Goal: Transaction & Acquisition: Purchase product/service

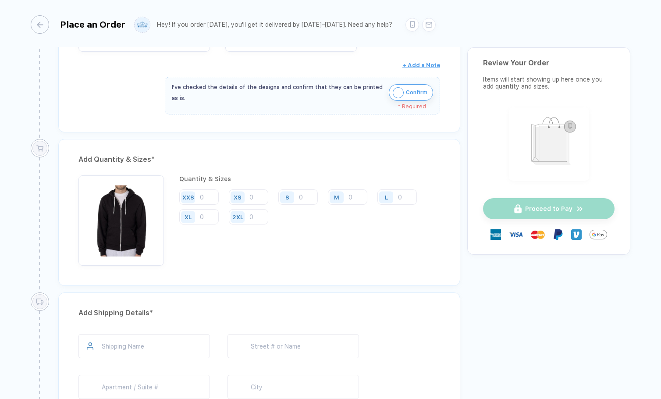
scroll to position [296, 0]
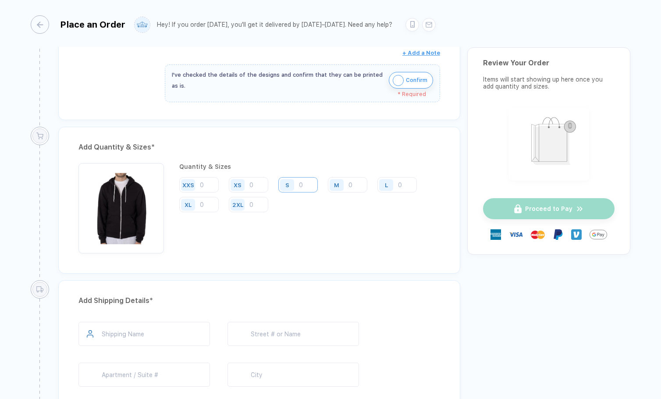
click at [307, 182] on input "number" at bounding box center [297, 184] width 39 height 15
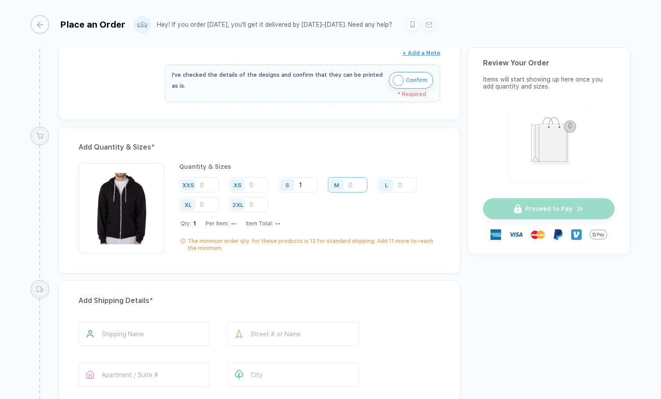
type input "1"
click at [355, 185] on input "number" at bounding box center [347, 184] width 39 height 15
click at [256, 204] on input "number" at bounding box center [248, 204] width 39 height 15
type input "2"
click at [205, 202] on input "number" at bounding box center [198, 204] width 39 height 15
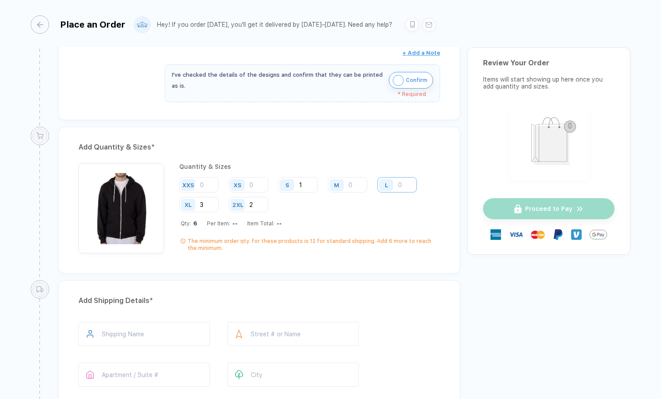
type input "3"
click at [408, 186] on input "number" at bounding box center [396, 184] width 39 height 15
type input "3"
click at [351, 184] on input "number" at bounding box center [347, 184] width 39 height 15
type input "2"
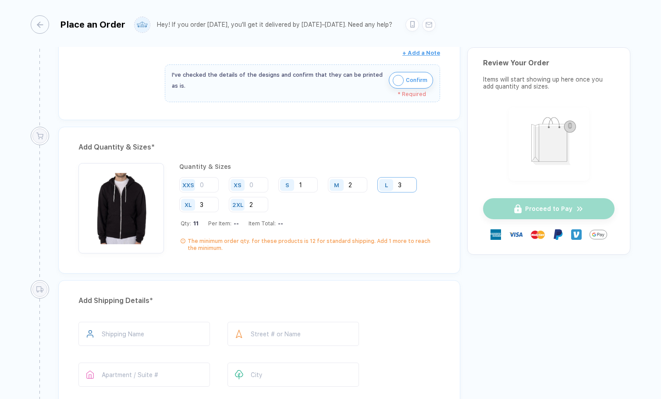
click at [404, 184] on input "3" at bounding box center [396, 184] width 39 height 15
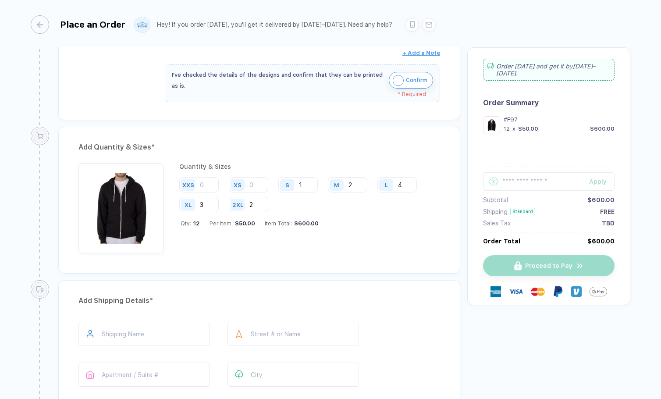
type input "4"
click at [255, 206] on input "2" at bounding box center [248, 204] width 39 height 15
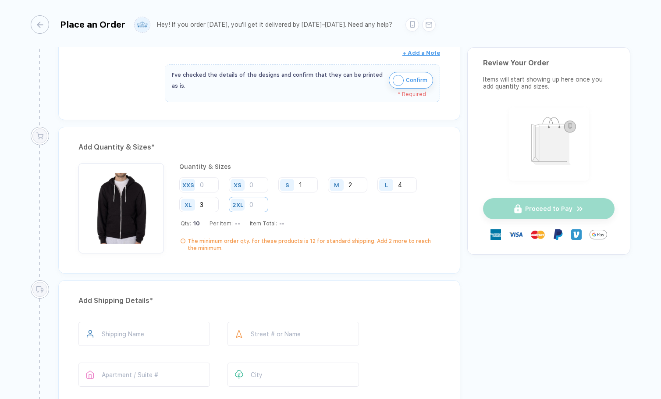
type input "3"
click at [204, 203] on input "3" at bounding box center [198, 204] width 39 height 15
type input "4"
click at [252, 207] on input "number" at bounding box center [248, 204] width 39 height 15
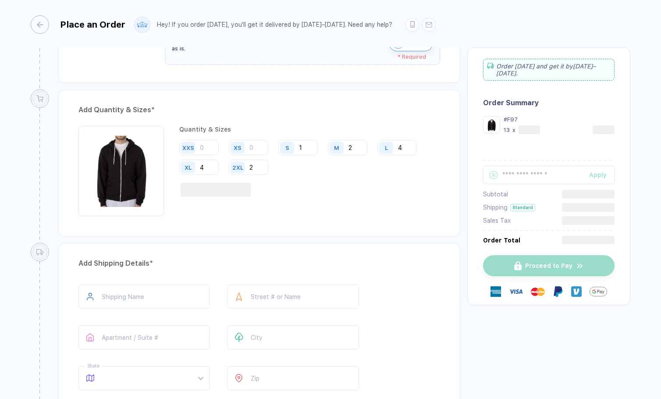
scroll to position [339, 0]
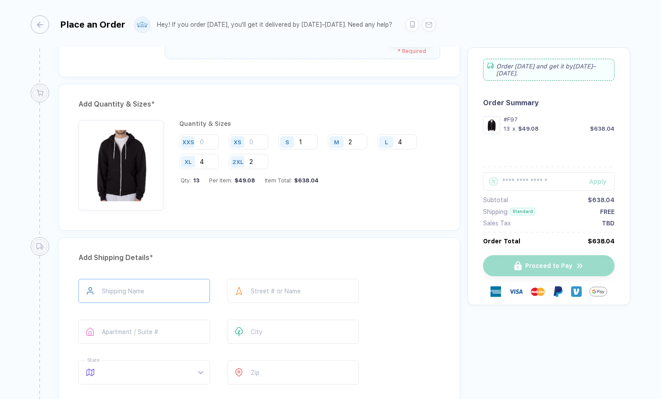
type input "2"
click at [154, 291] on input "text" at bounding box center [143, 291] width 131 height 24
type input "**********"
click at [274, 295] on input "text" at bounding box center [292, 291] width 131 height 24
type input "**********"
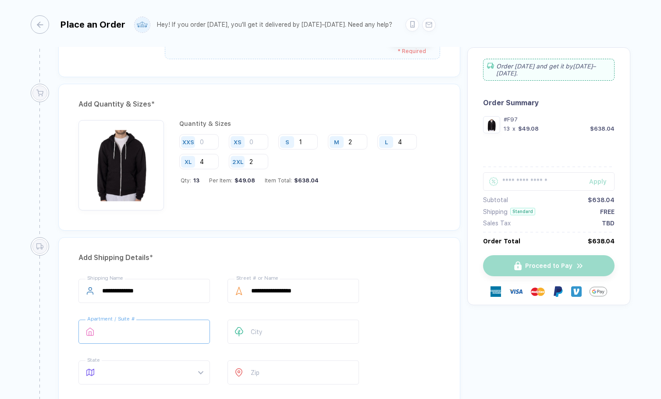
click at [163, 330] on input "text" at bounding box center [143, 331] width 131 height 24
type input "******"
click at [270, 327] on input "text" at bounding box center [292, 331] width 131 height 24
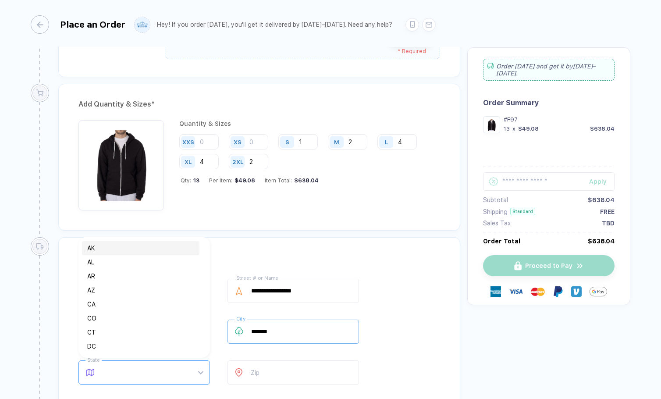
click at [120, 371] on span at bounding box center [152, 372] width 101 height 23
type input "*******"
click at [97, 336] on div "IL" at bounding box center [140, 338] width 107 height 10
click at [264, 369] on input "number" at bounding box center [292, 372] width 131 height 24
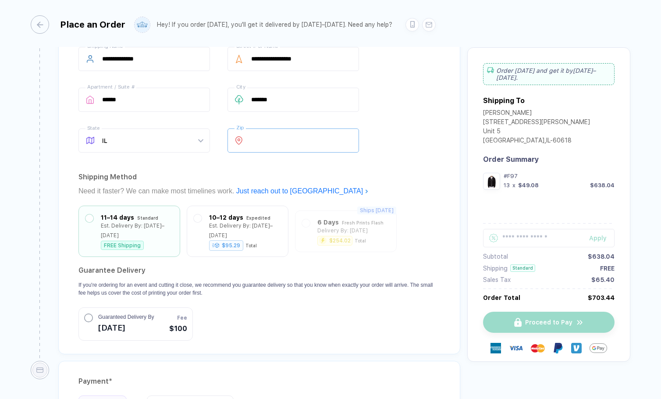
scroll to position [684, 0]
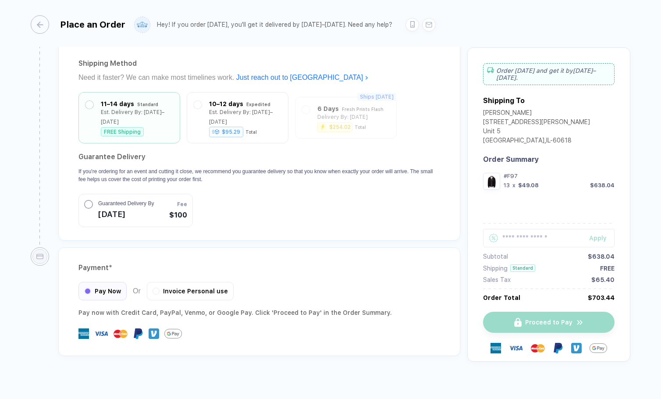
type input "*****"
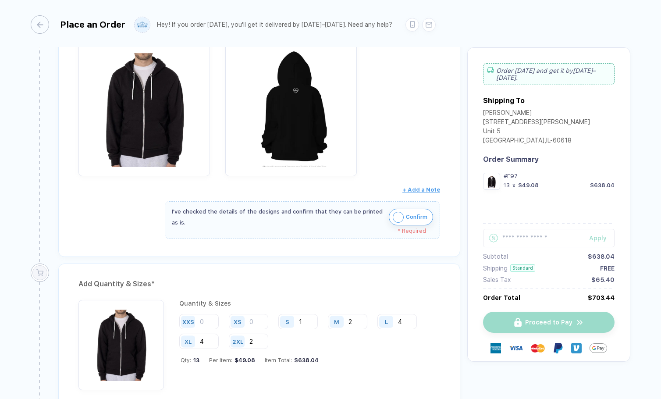
scroll to position [104, 0]
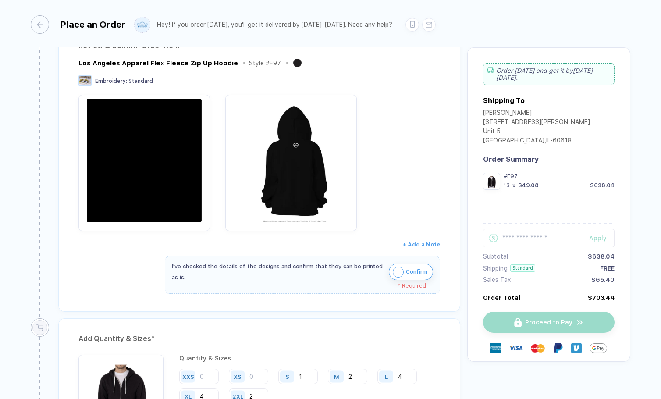
click at [154, 161] on img "button" at bounding box center [144, 160] width 123 height 123
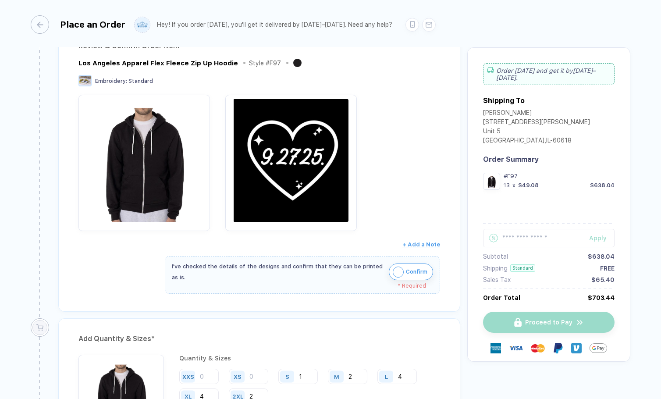
click at [317, 147] on img "button" at bounding box center [291, 160] width 123 height 123
click at [295, 165] on img "button" at bounding box center [291, 160] width 123 height 123
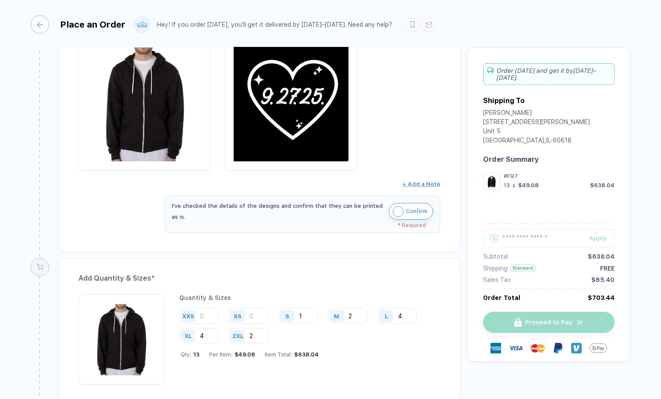
scroll to position [168, 0]
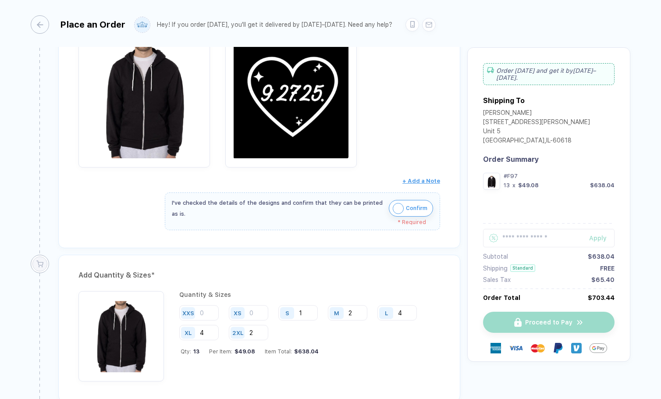
click at [261, 71] on img "button" at bounding box center [291, 96] width 123 height 123
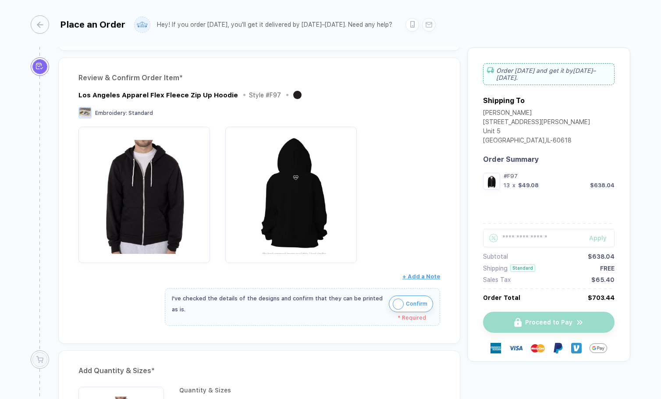
scroll to position [86, 0]
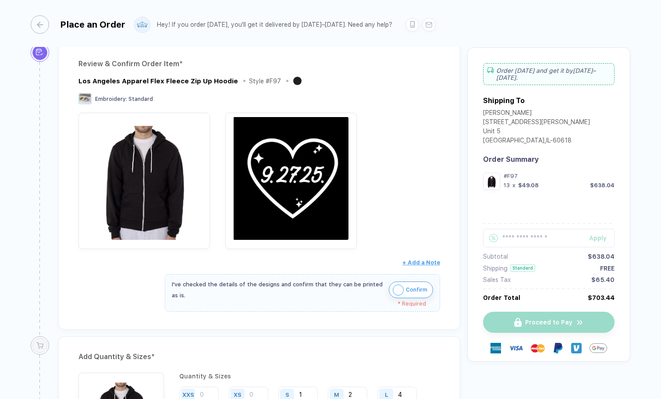
click at [277, 219] on img "button" at bounding box center [291, 178] width 123 height 123
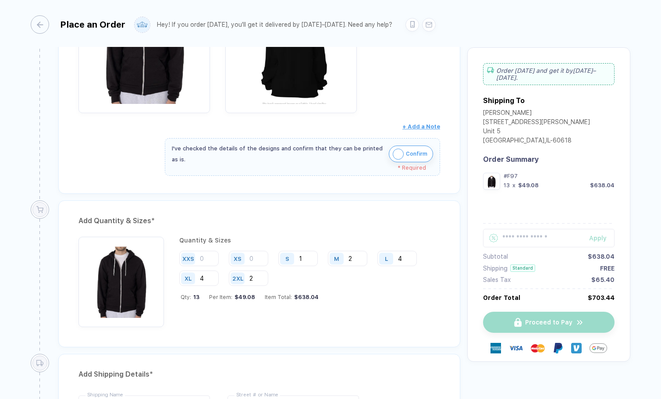
scroll to position [0, 0]
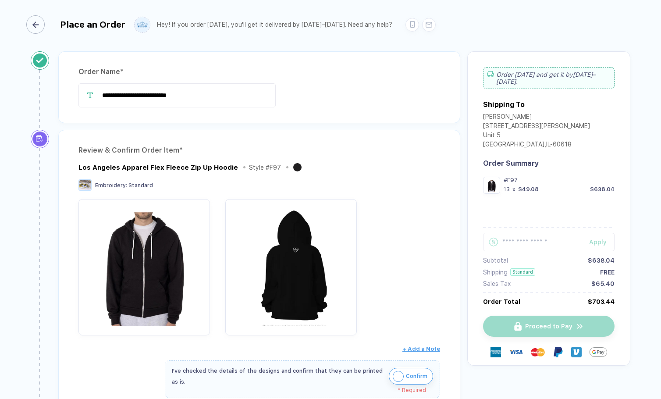
click at [43, 23] on div "button" at bounding box center [35, 24] width 18 height 18
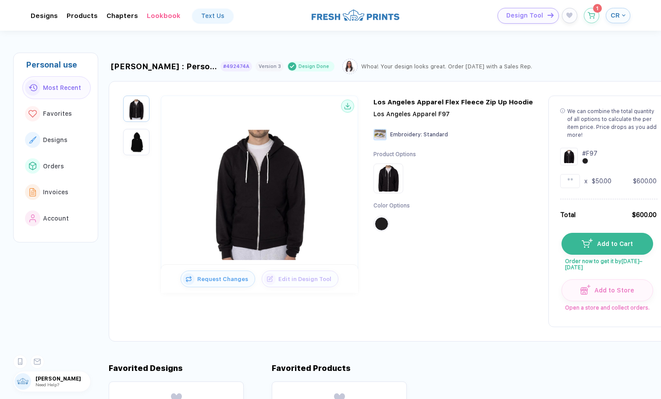
click at [525, 18] on span "Design Tool" at bounding box center [524, 15] width 37 height 7
